Goal: Transaction & Acquisition: Purchase product/service

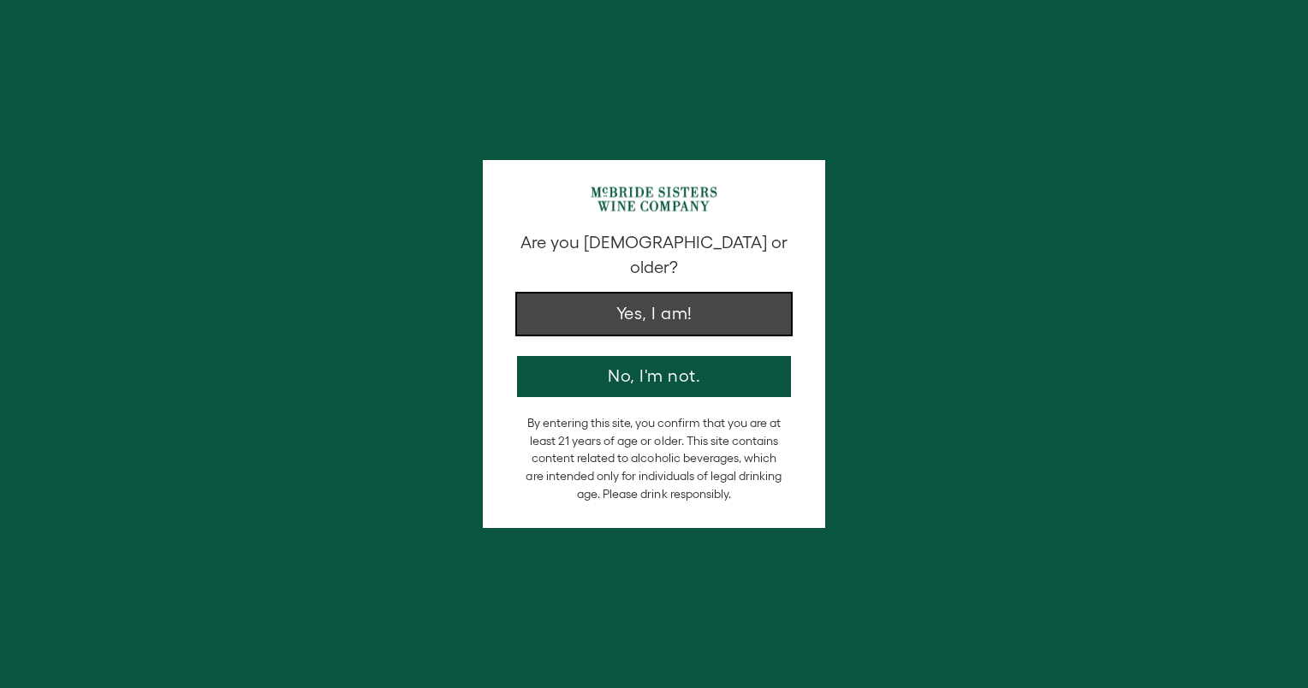
click at [681, 294] on button "Yes, I am!" at bounding box center [654, 314] width 274 height 41
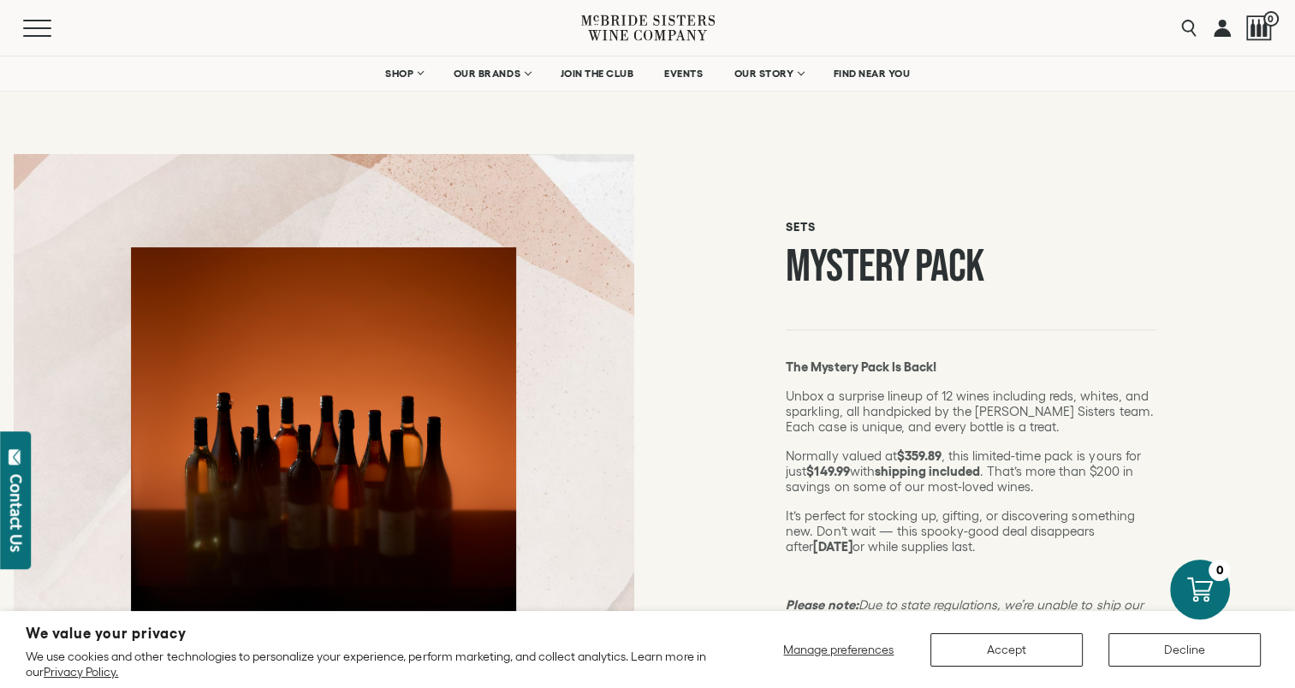
click at [1228, 27] on link at bounding box center [1222, 28] width 17 height 56
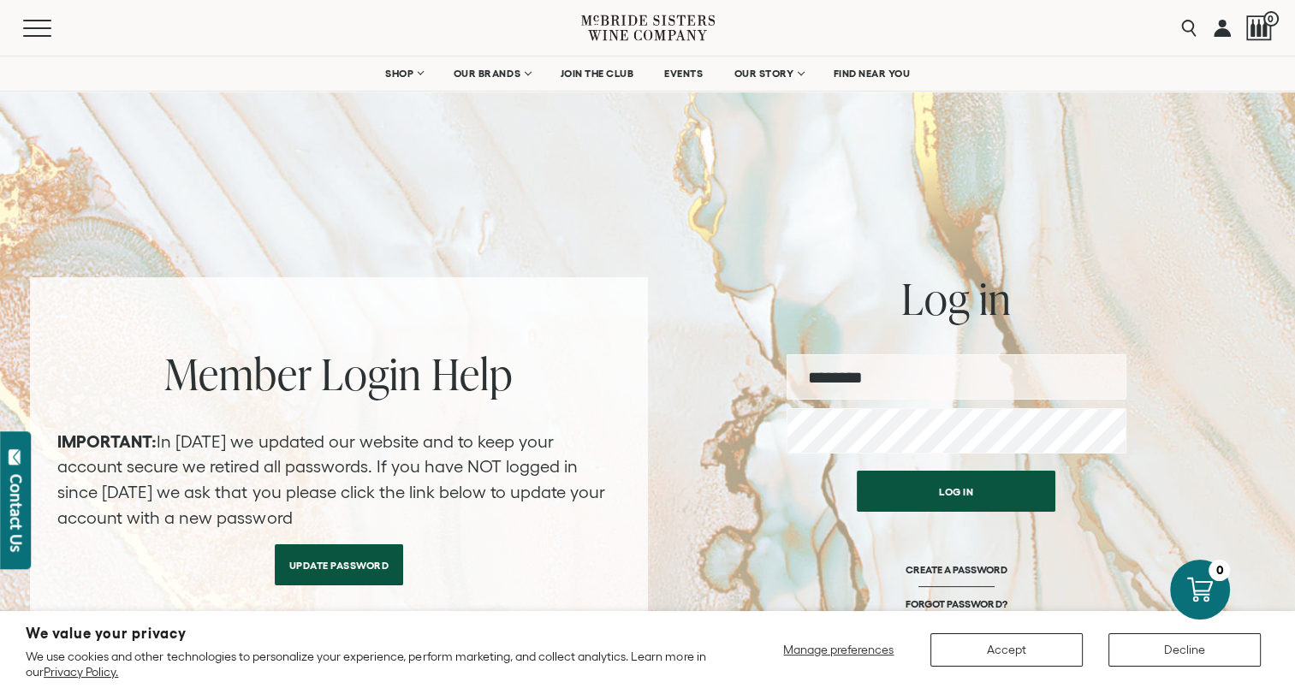
click at [923, 373] on input "email" at bounding box center [957, 376] width 340 height 45
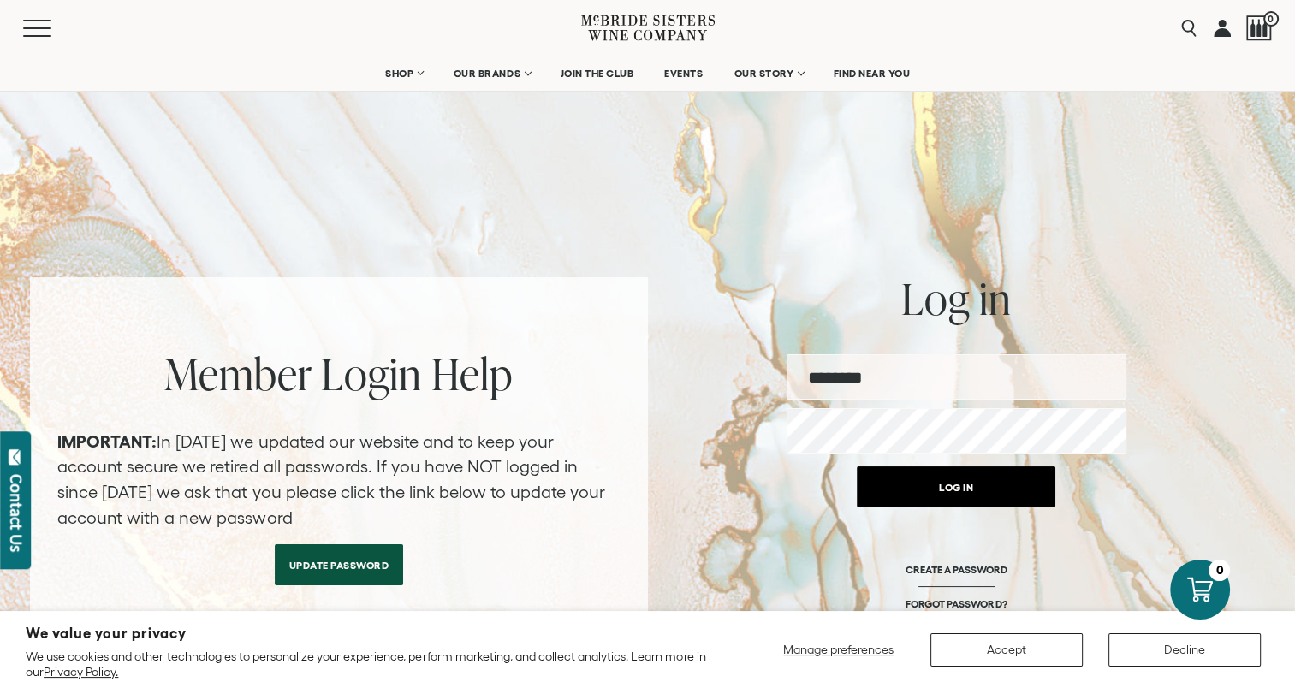
click at [937, 485] on button "Log in" at bounding box center [956, 487] width 199 height 41
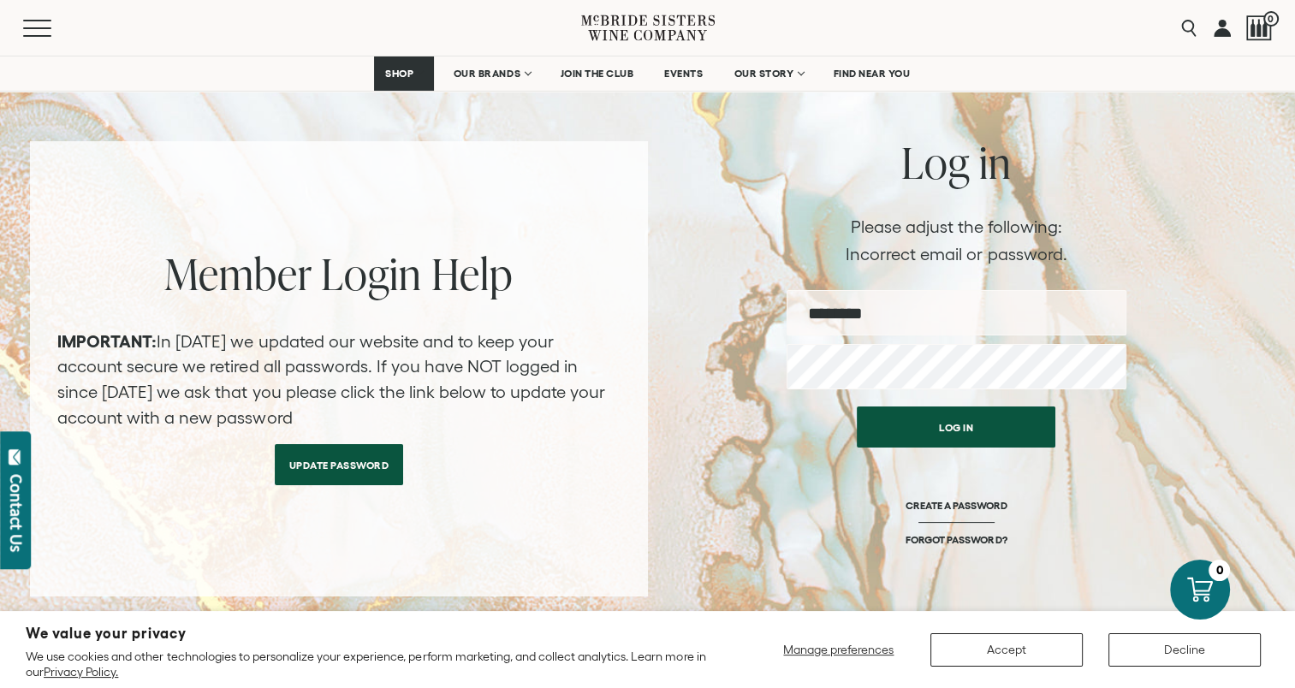
scroll to position [137, 0]
click at [346, 463] on link "Update Password" at bounding box center [339, 459] width 129 height 41
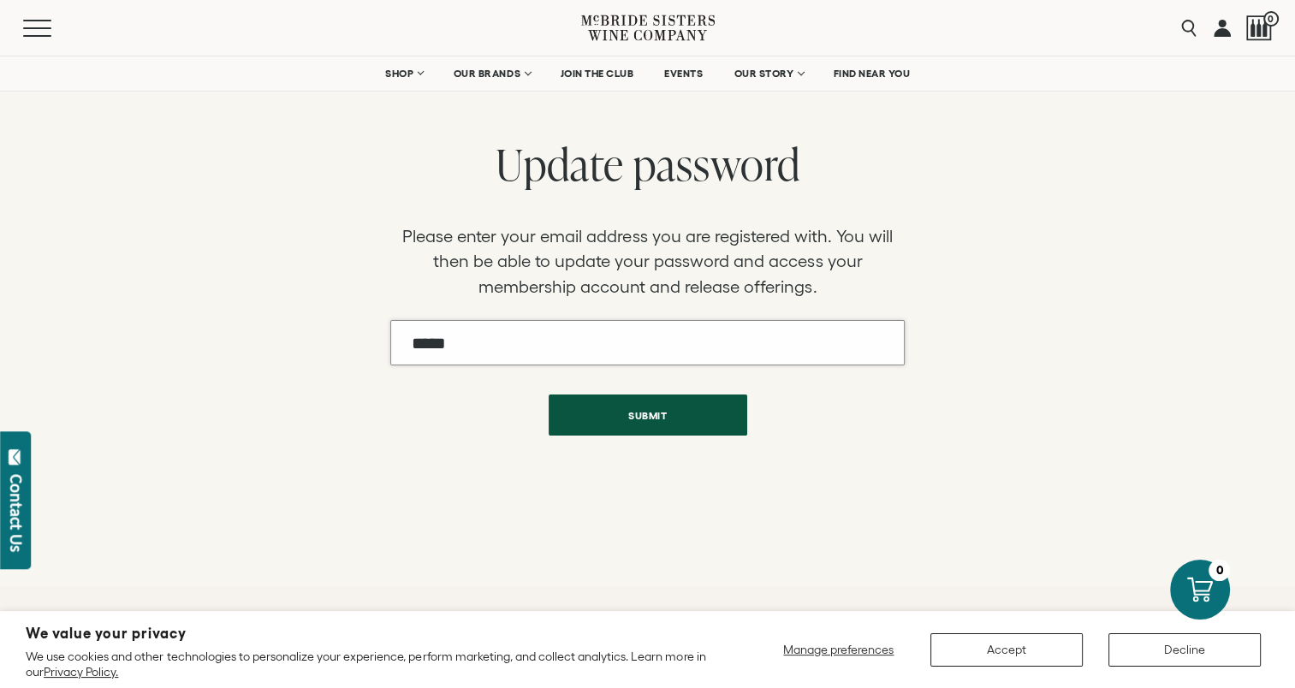
click at [550, 353] on input "Email" at bounding box center [647, 342] width 514 height 45
type input "**********"
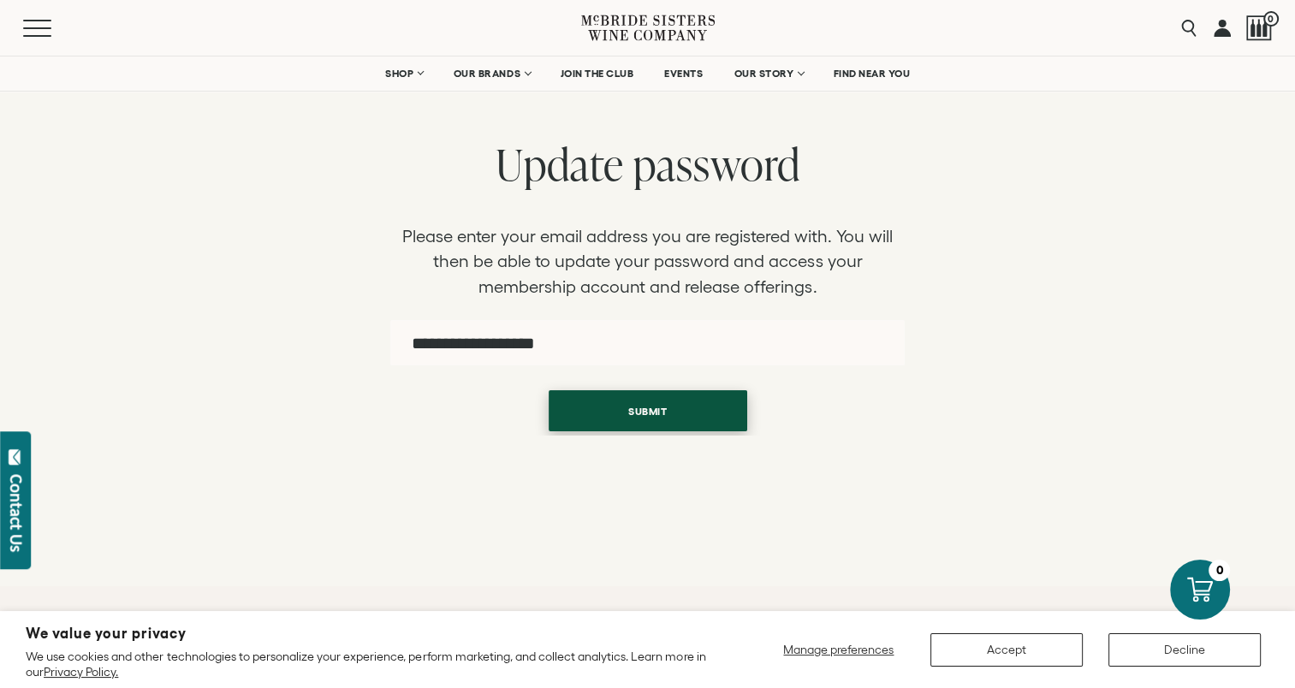
click at [644, 415] on button "Submit" at bounding box center [648, 410] width 199 height 41
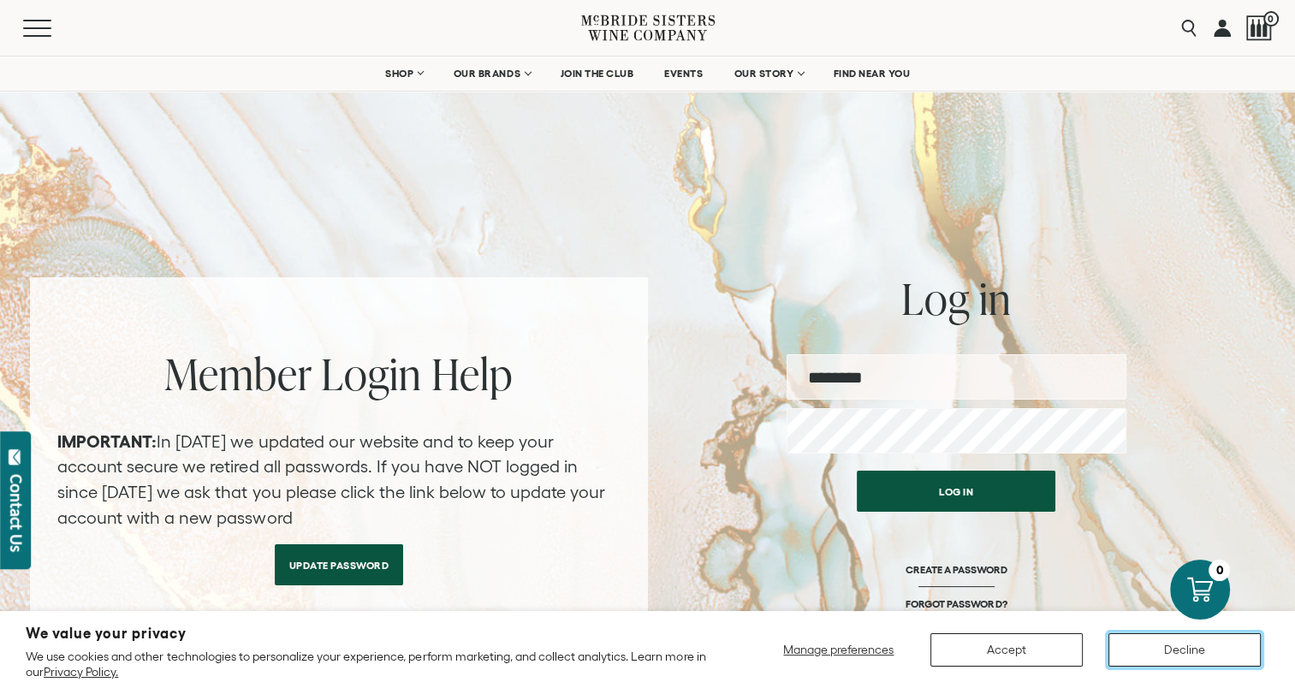
click at [1178, 659] on button "Decline" at bounding box center [1185, 649] width 152 height 33
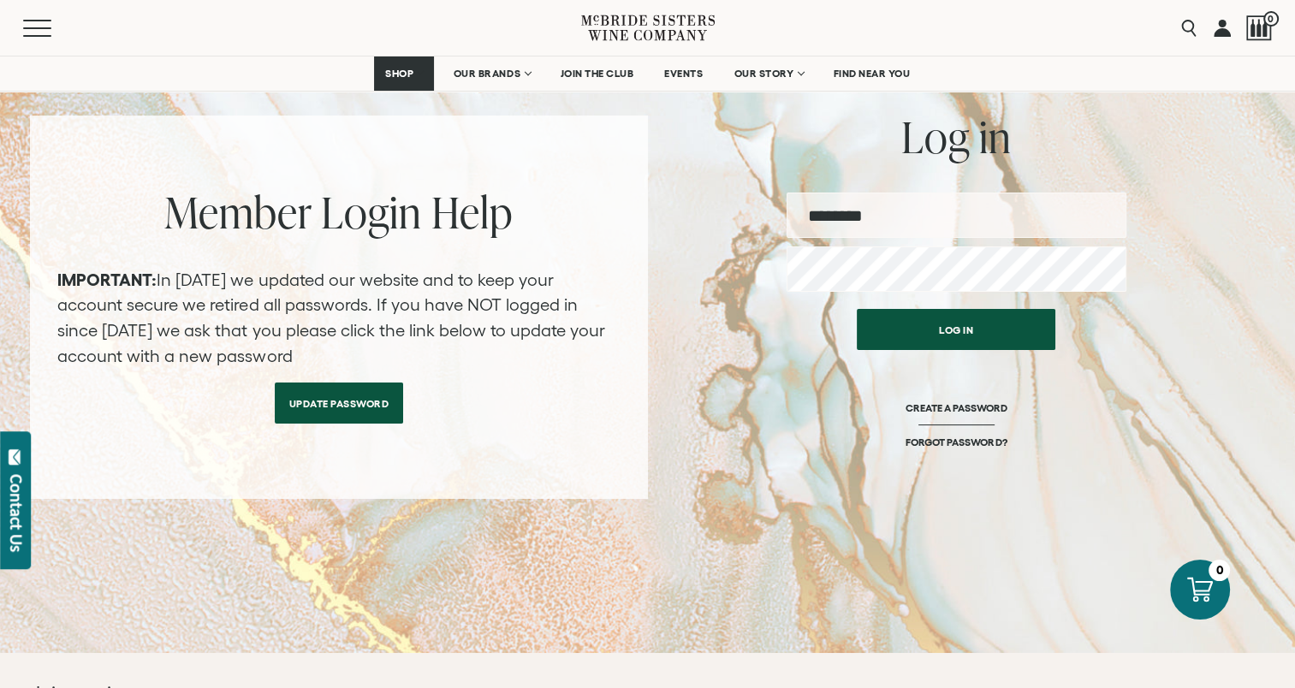
scroll to position [163, 0]
click at [351, 387] on link "Update Password" at bounding box center [339, 398] width 129 height 41
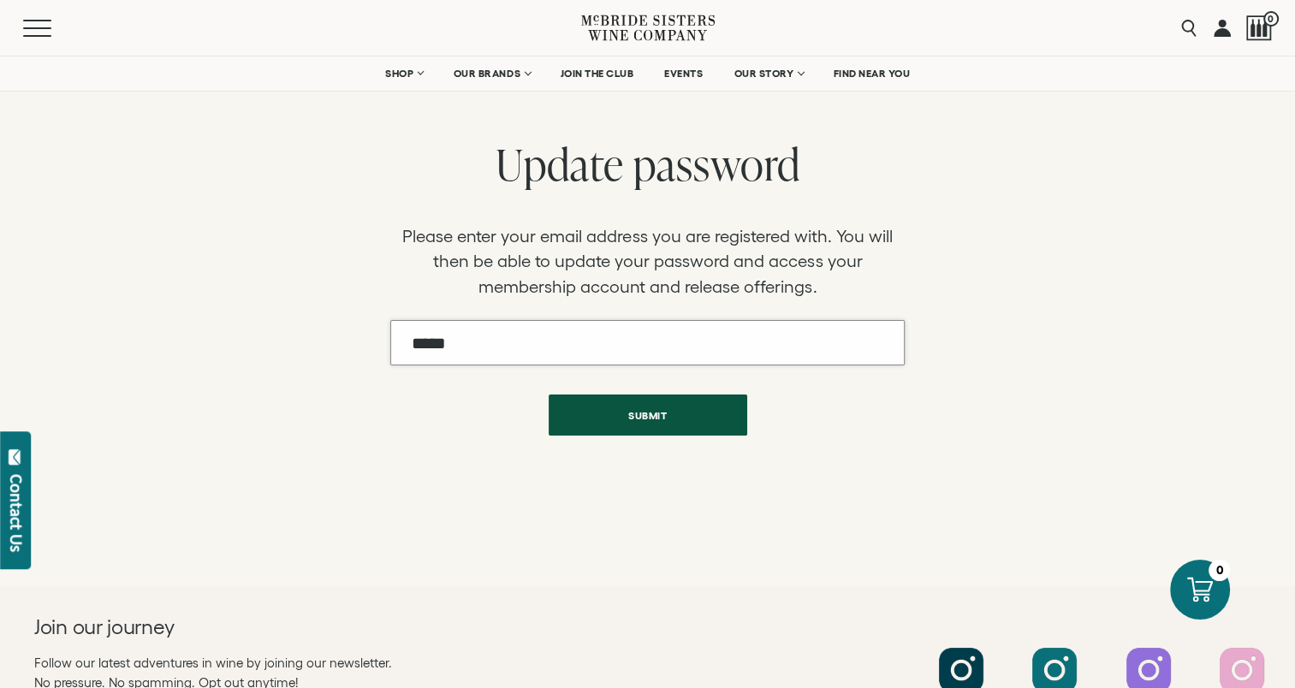
click at [450, 349] on input "Email" at bounding box center [647, 342] width 514 height 45
type input "**********"
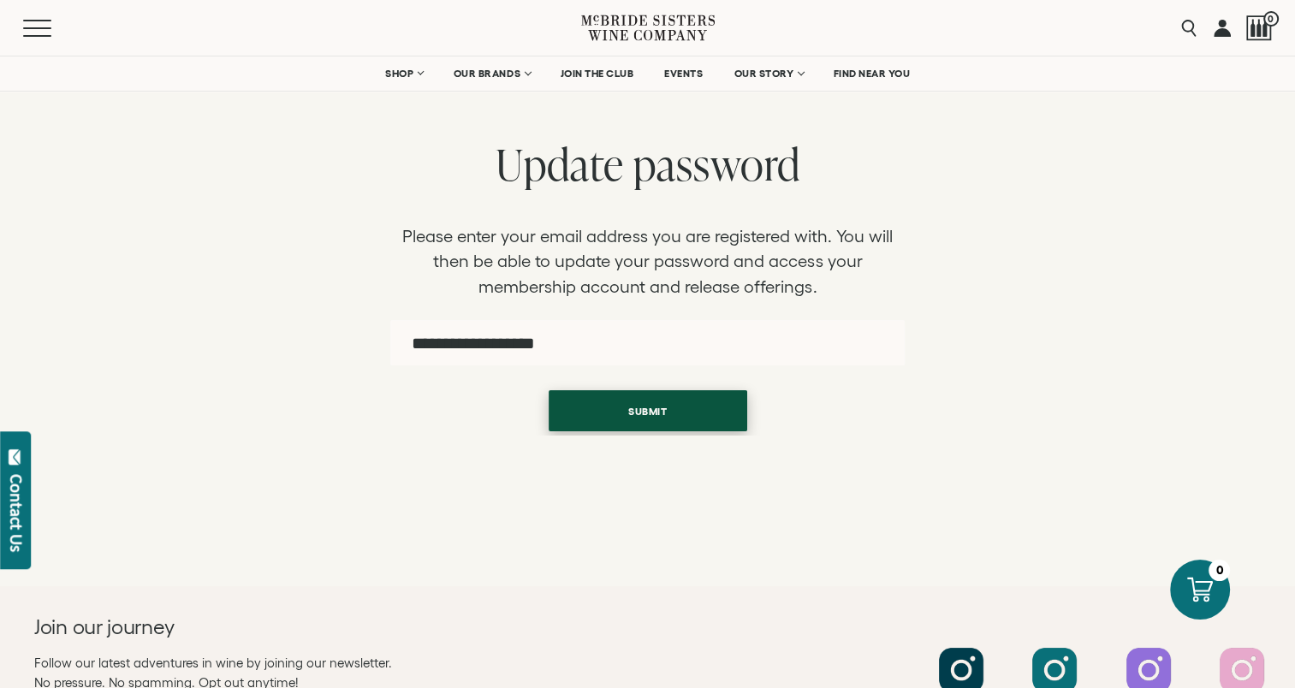
click at [601, 425] on button "Submit" at bounding box center [648, 410] width 199 height 41
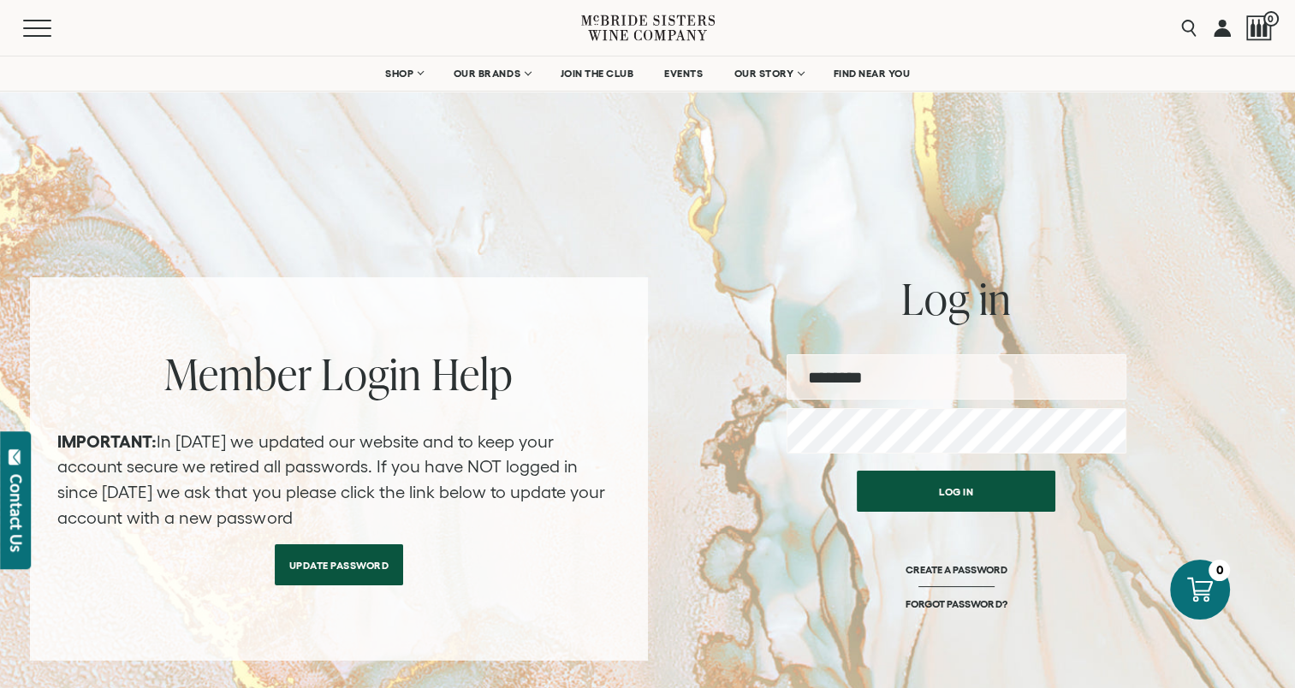
click at [870, 373] on input "email" at bounding box center [957, 376] width 340 height 45
click at [869, 371] on input "email" at bounding box center [957, 376] width 340 height 45
type input "**********"
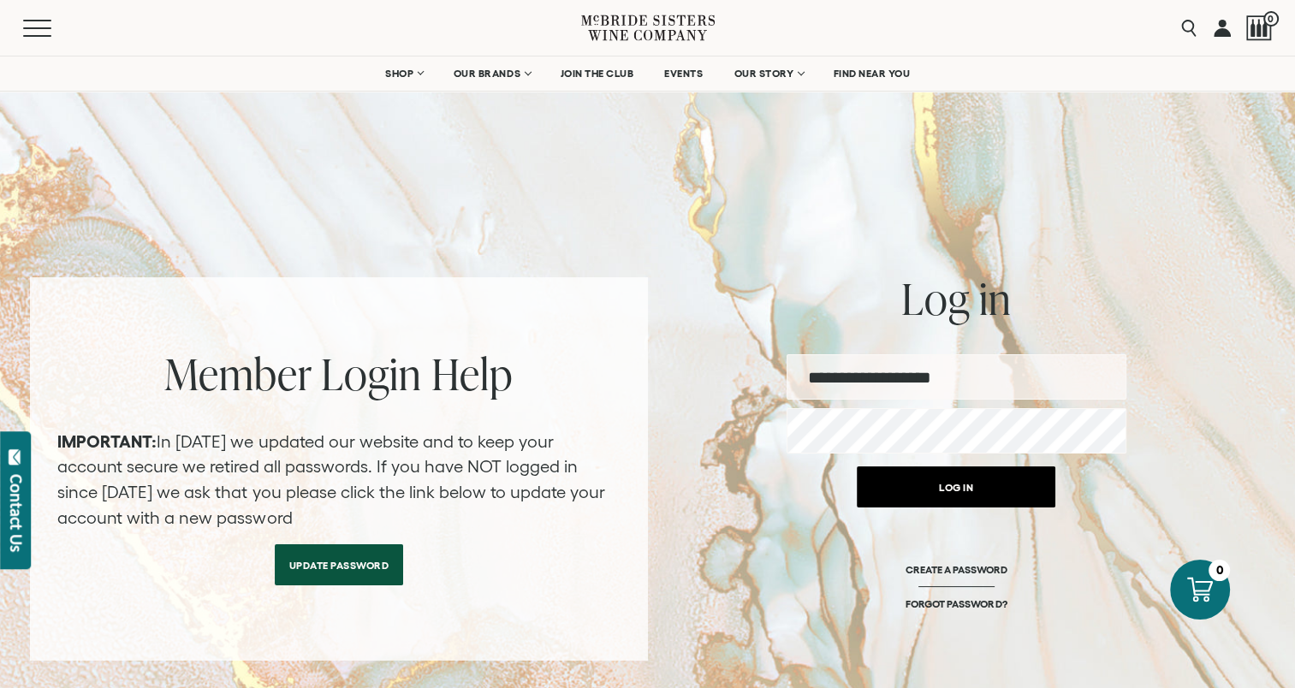
click at [962, 488] on button "Log in" at bounding box center [956, 487] width 199 height 41
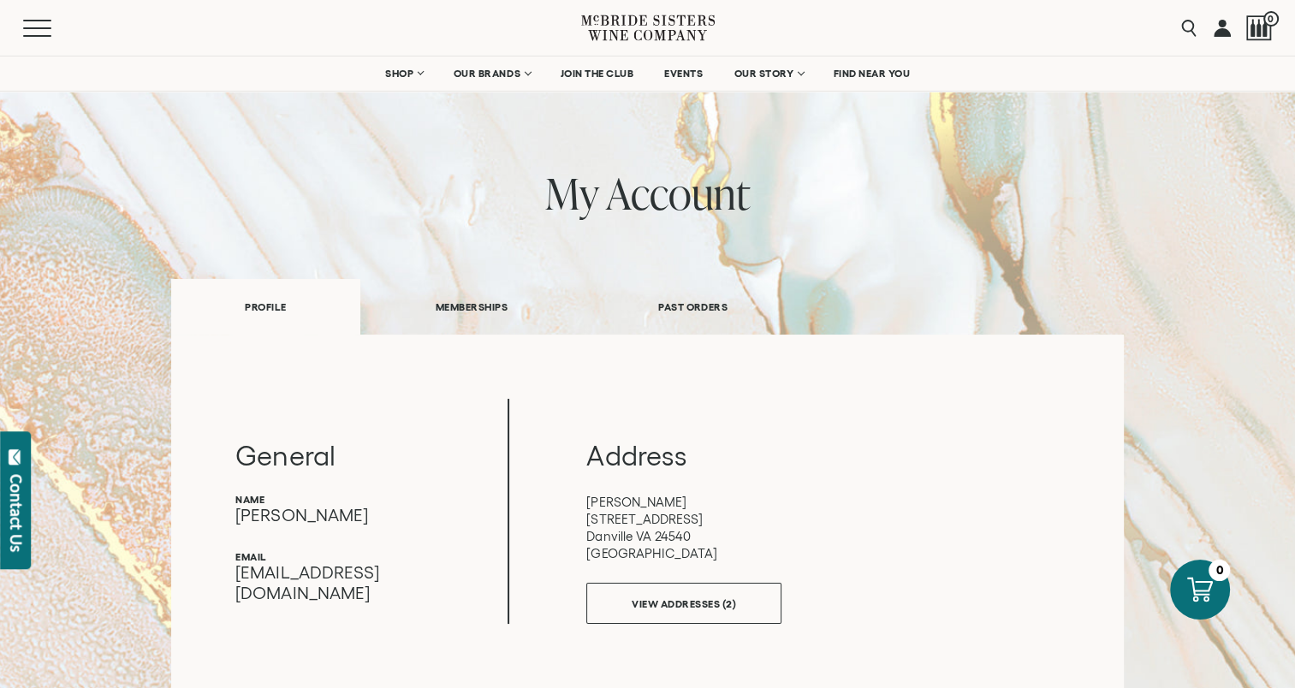
scroll to position [44, 0]
click at [479, 312] on link "MEMBERSHIPS" at bounding box center [471, 307] width 223 height 59
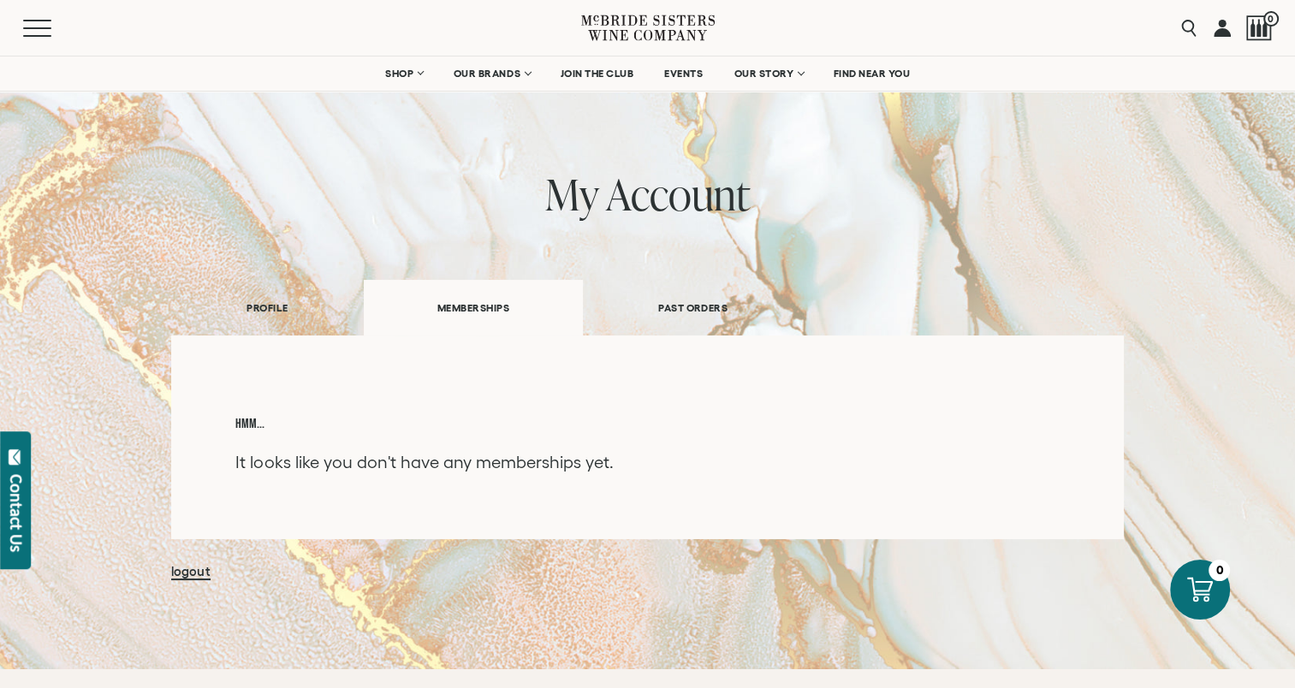
click at [705, 306] on link "PAST ORDERS" at bounding box center [693, 307] width 220 height 59
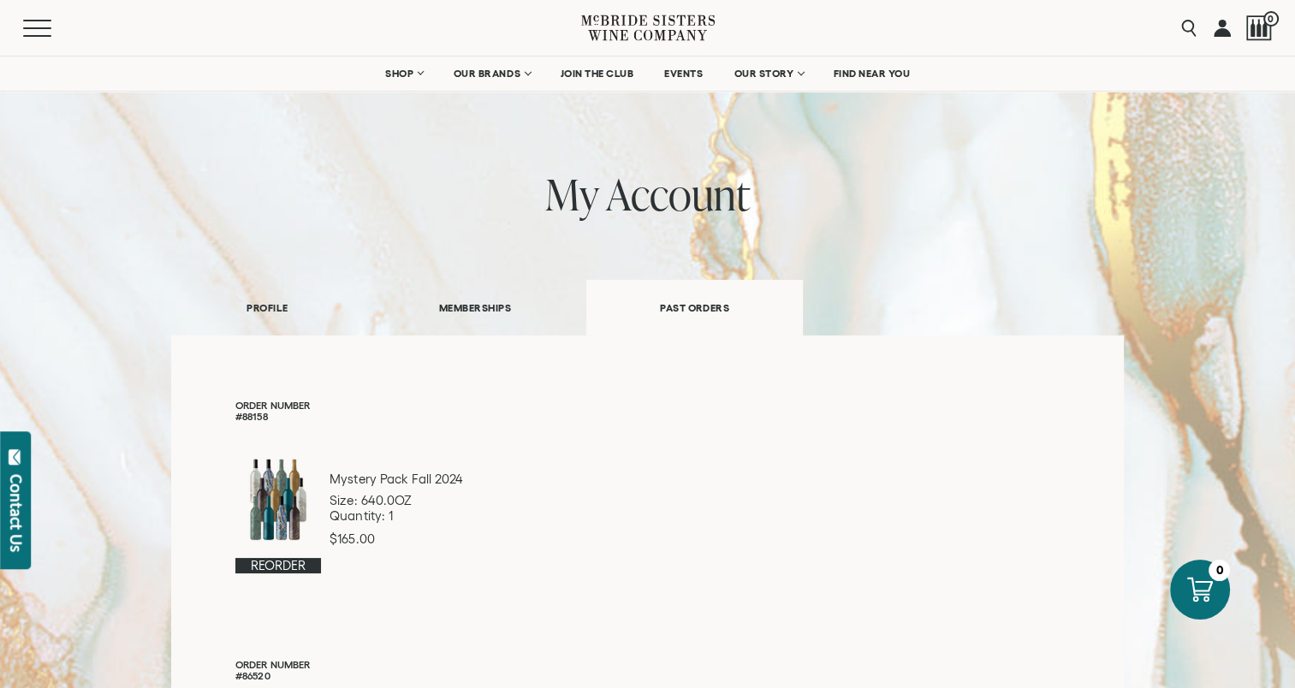
scroll to position [0, 0]
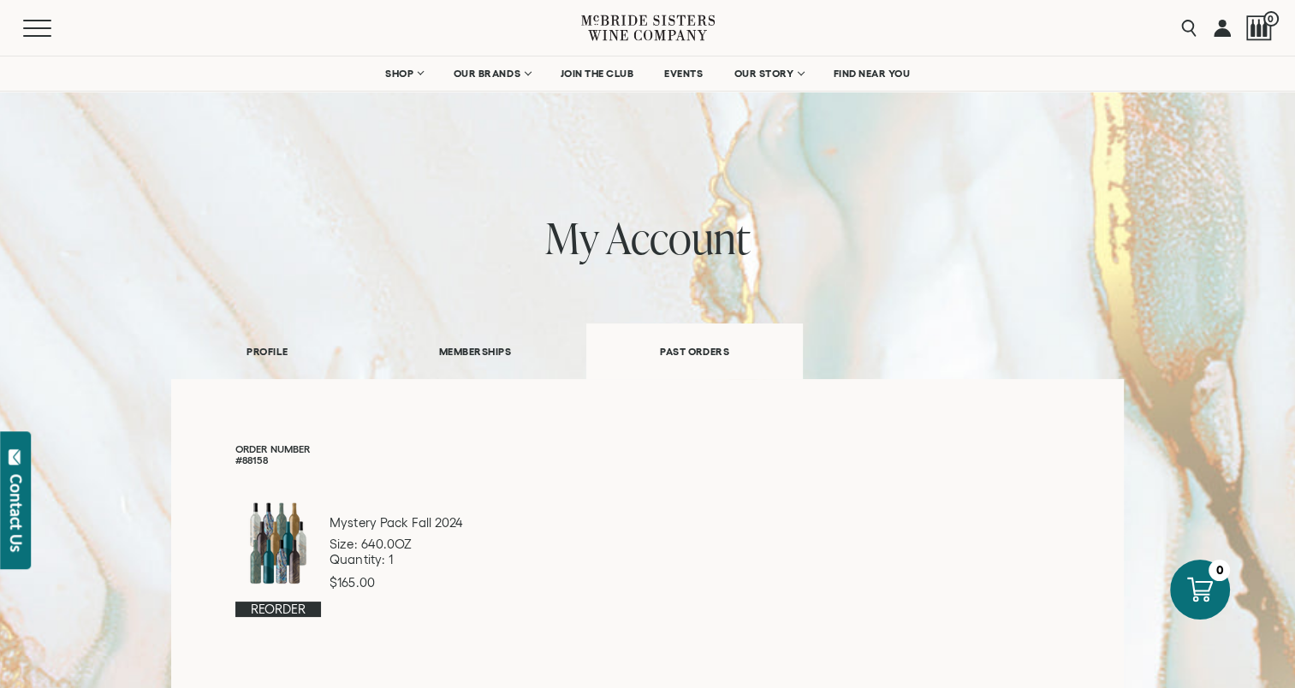
click at [625, 22] on icon at bounding box center [648, 27] width 134 height 49
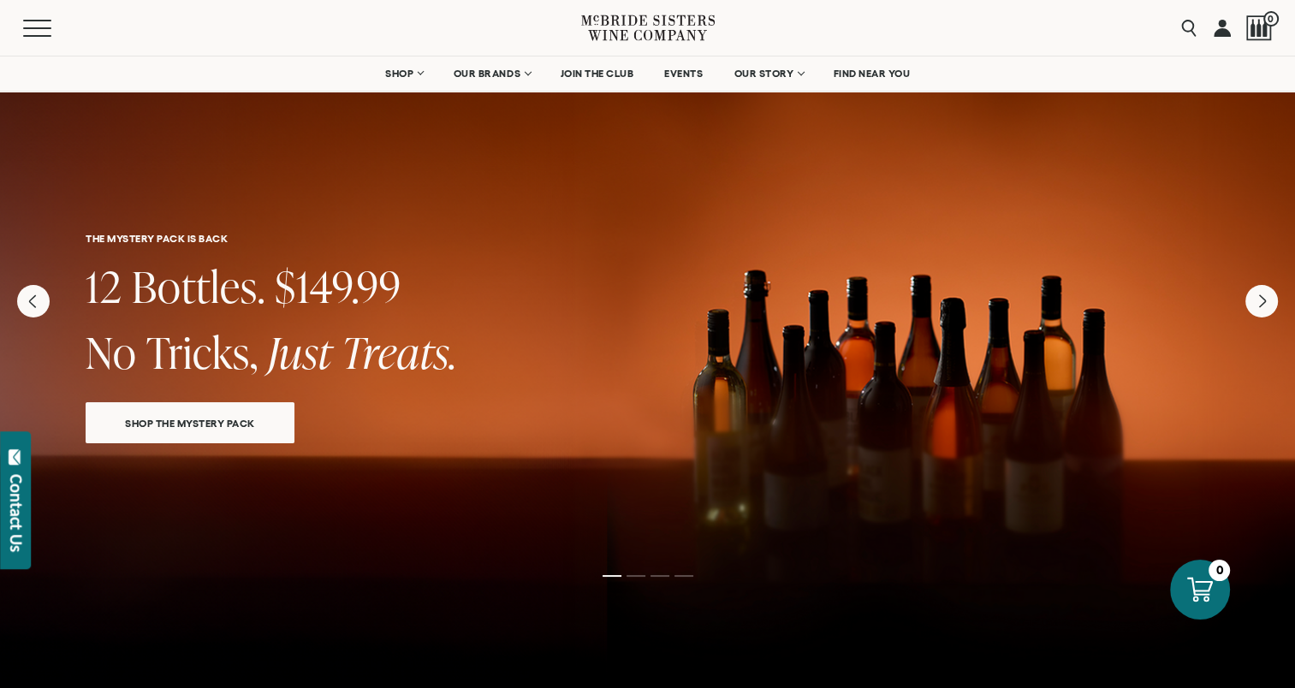
click at [211, 413] on span "SHOP THE MYSTERY PACK" at bounding box center [190, 423] width 190 height 20
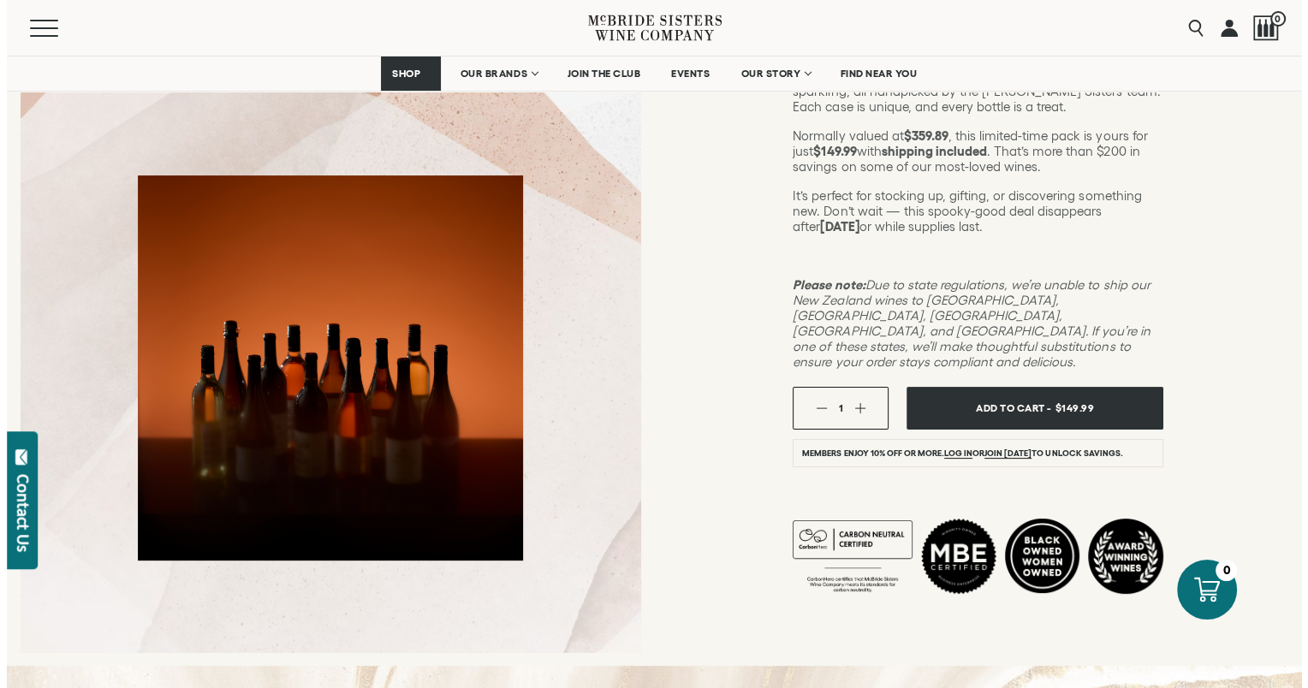
scroll to position [322, 0]
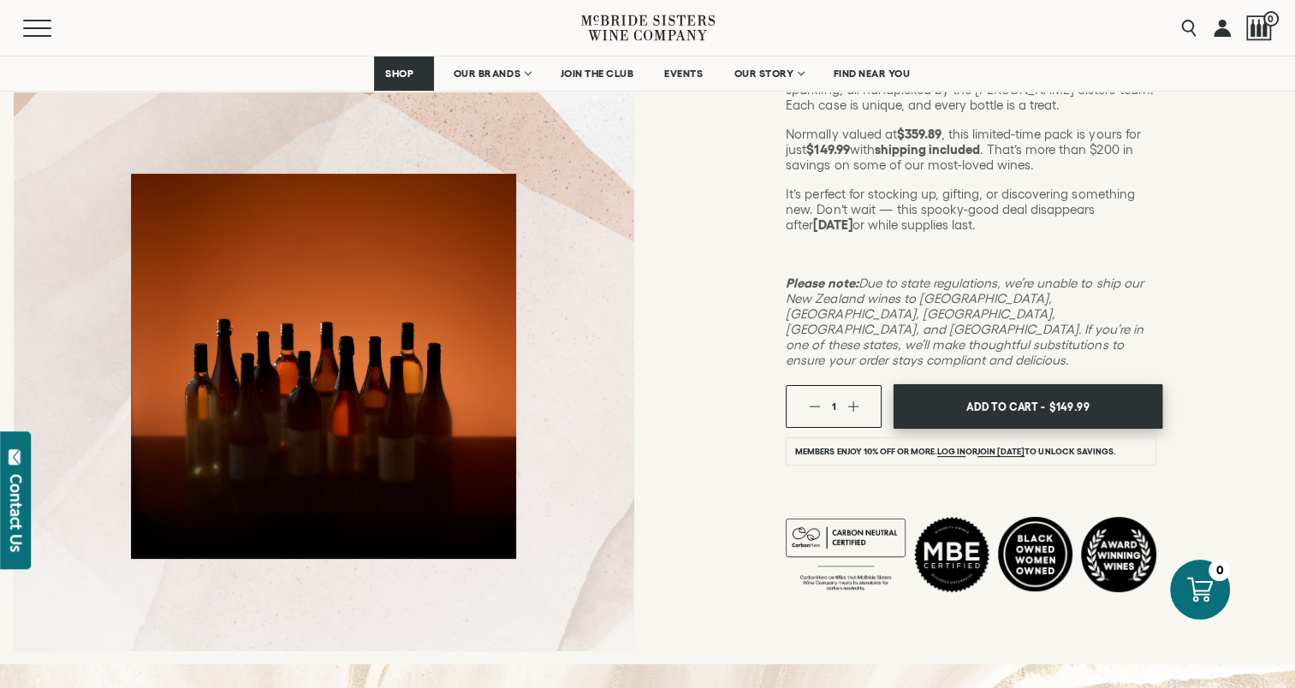
click at [986, 394] on span "Add To Cart -" at bounding box center [1005, 407] width 79 height 26
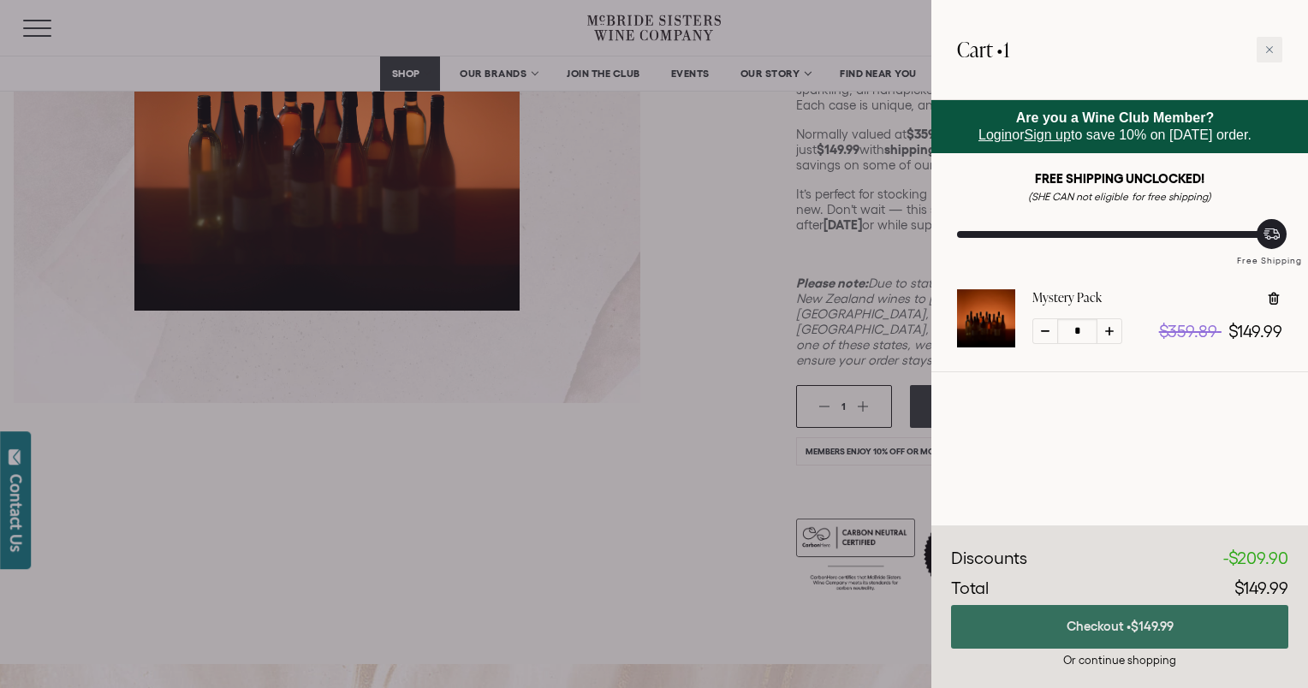
click at [1115, 618] on button "Checkout • $149.99" at bounding box center [1119, 627] width 337 height 44
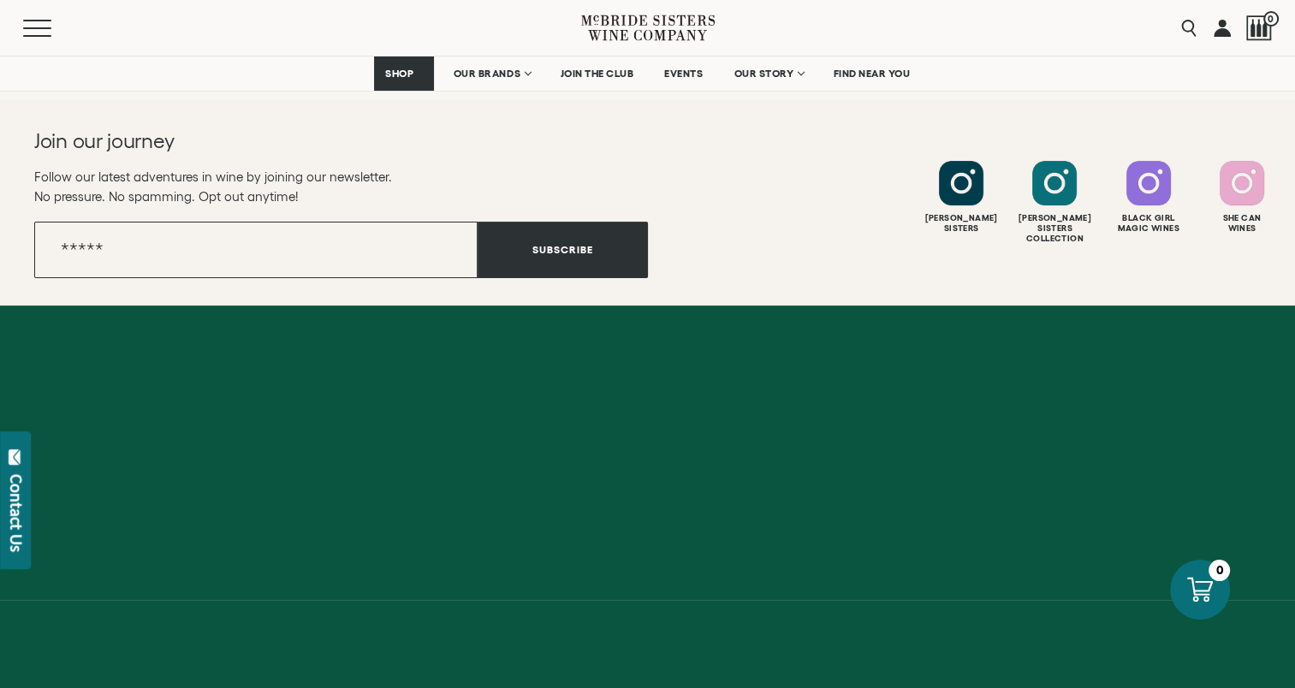
scroll to position [6952, 0]
